Goal: Transaction & Acquisition: Purchase product/service

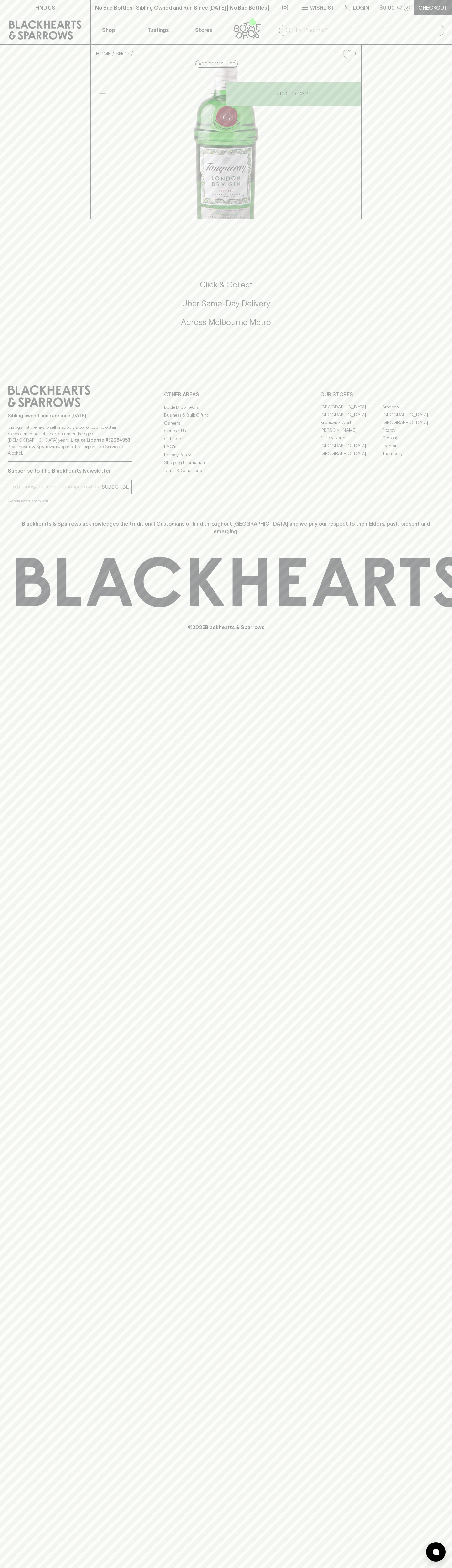
click at [51, 24] on icon at bounding box center [45, 30] width 81 height 19
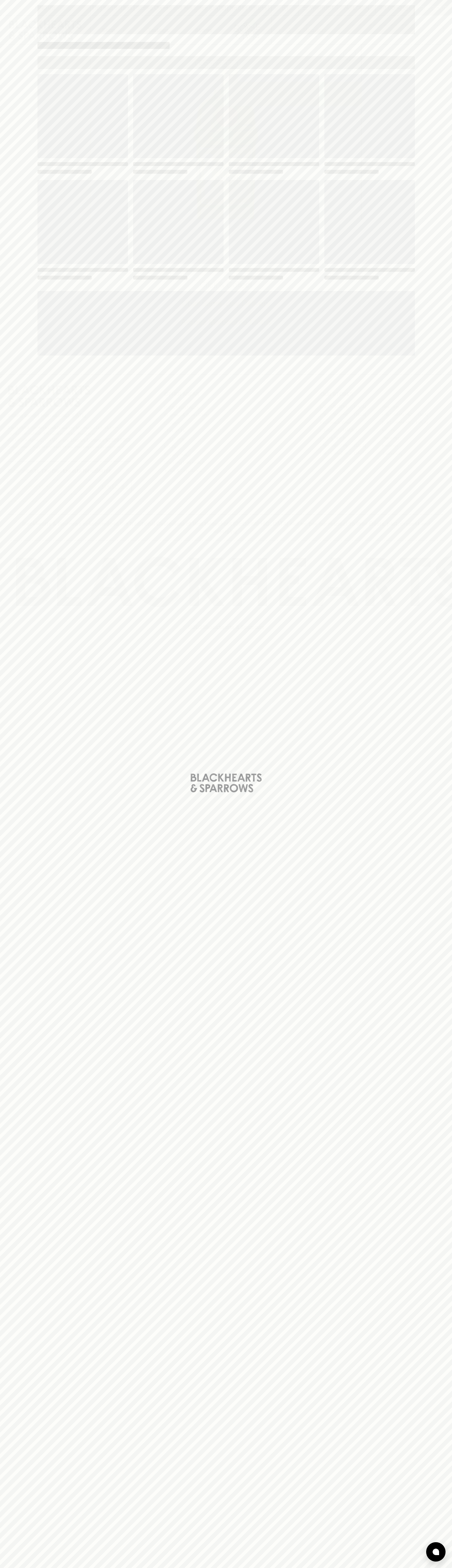
click at [432, 362] on div "Loading" at bounding box center [226, 784] width 452 height 1568
click at [362, 1567] on html "FIND US | No Bad Bottles | Sibling Owned and Run Since [DATE] | No Bad Bottles …" at bounding box center [226, 784] width 452 height 1568
click at [15, 1020] on div "Loading" at bounding box center [226, 784] width 452 height 1568
